Goal: Use online tool/utility: Use online tool/utility

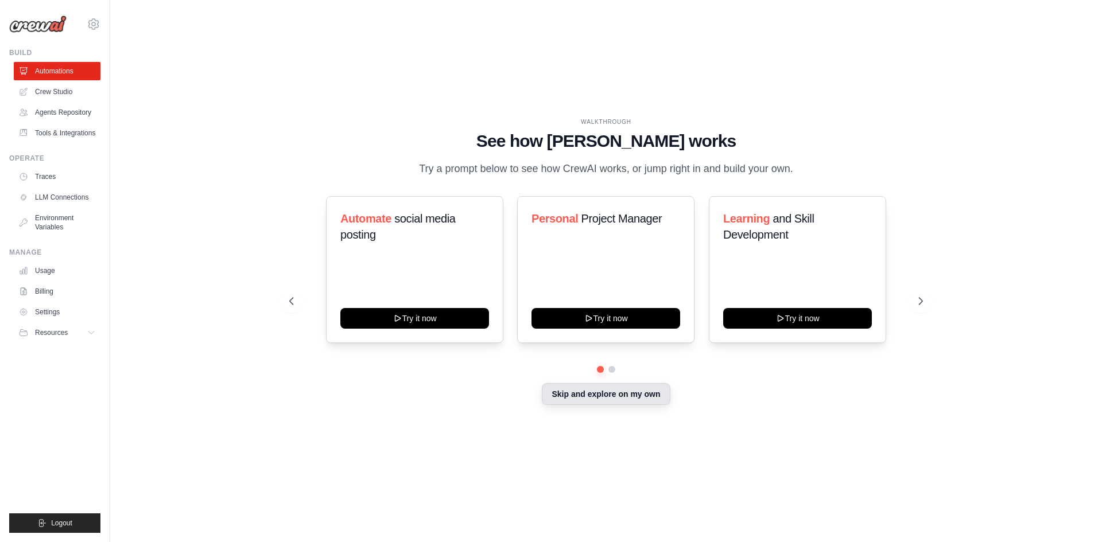
click at [581, 398] on button "Skip and explore on my own" at bounding box center [606, 394] width 128 height 22
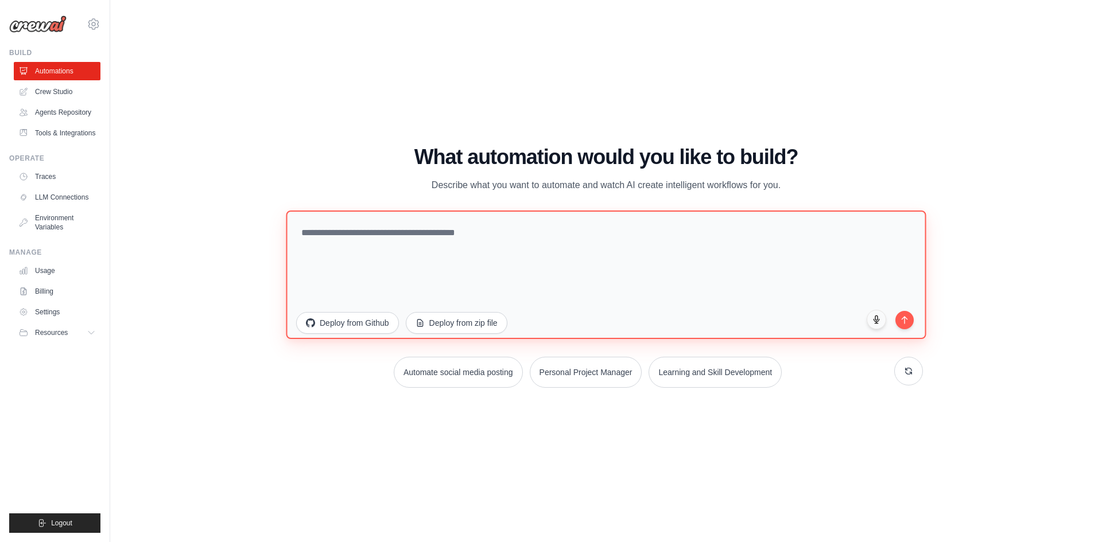
click at [474, 242] on textarea at bounding box center [606, 274] width 640 height 129
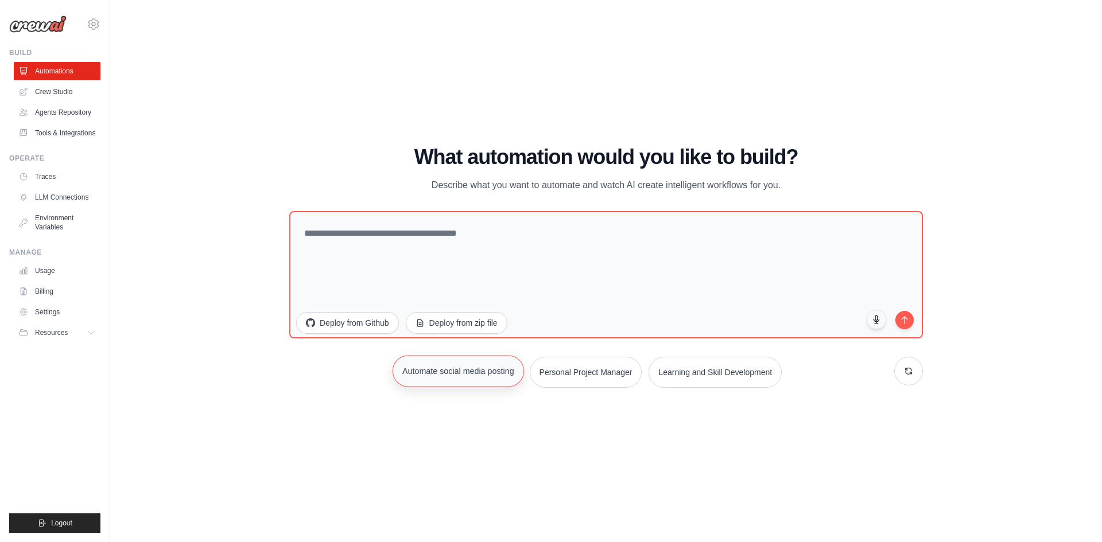
click at [466, 368] on button "Automate social media posting" at bounding box center [458, 371] width 131 height 32
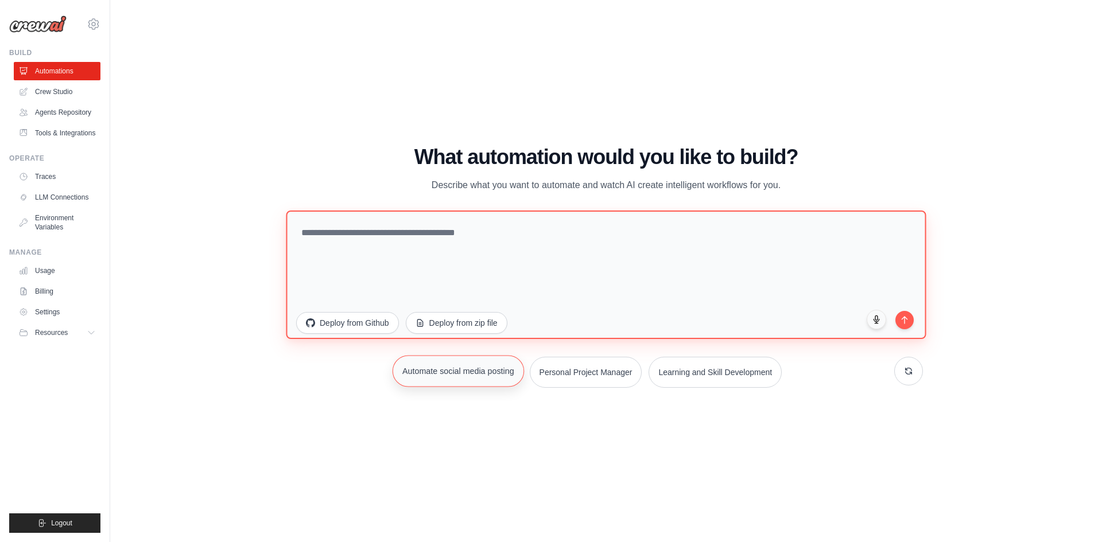
type textarea "**********"
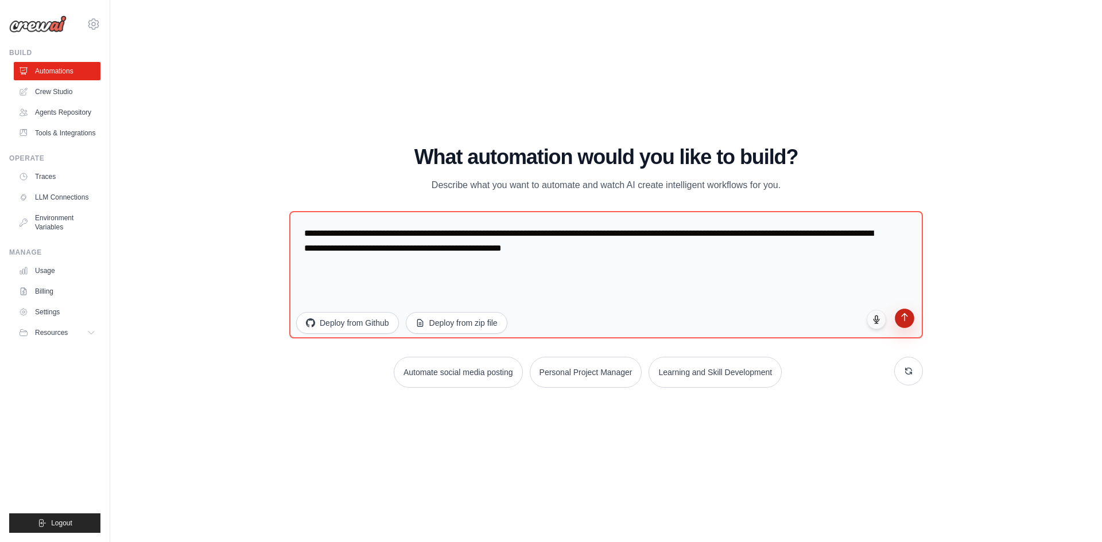
click at [901, 323] on button "submit" at bounding box center [905, 319] width 20 height 20
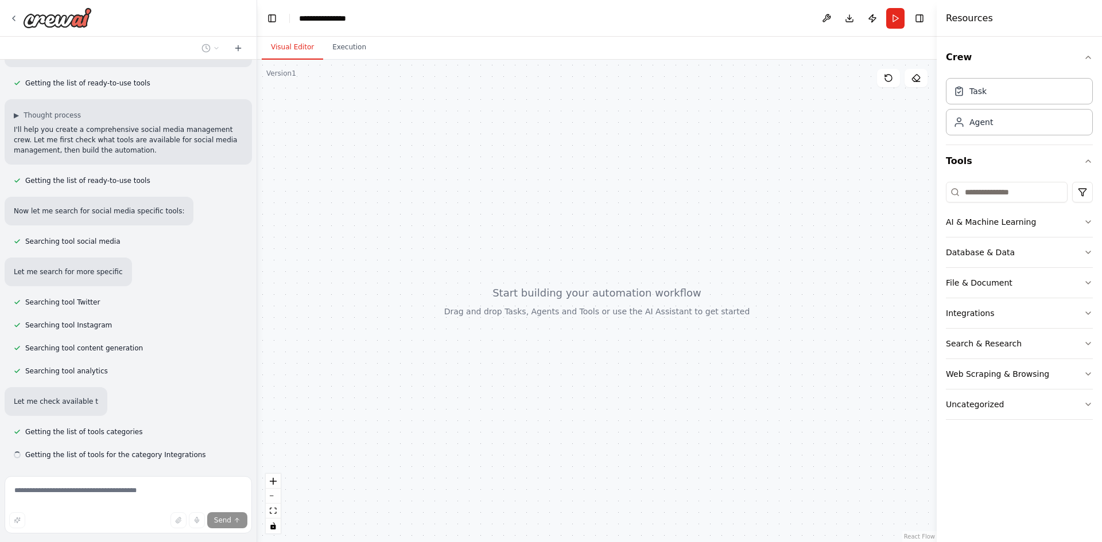
scroll to position [177, 0]
